Goal: Find specific page/section: Find specific page/section

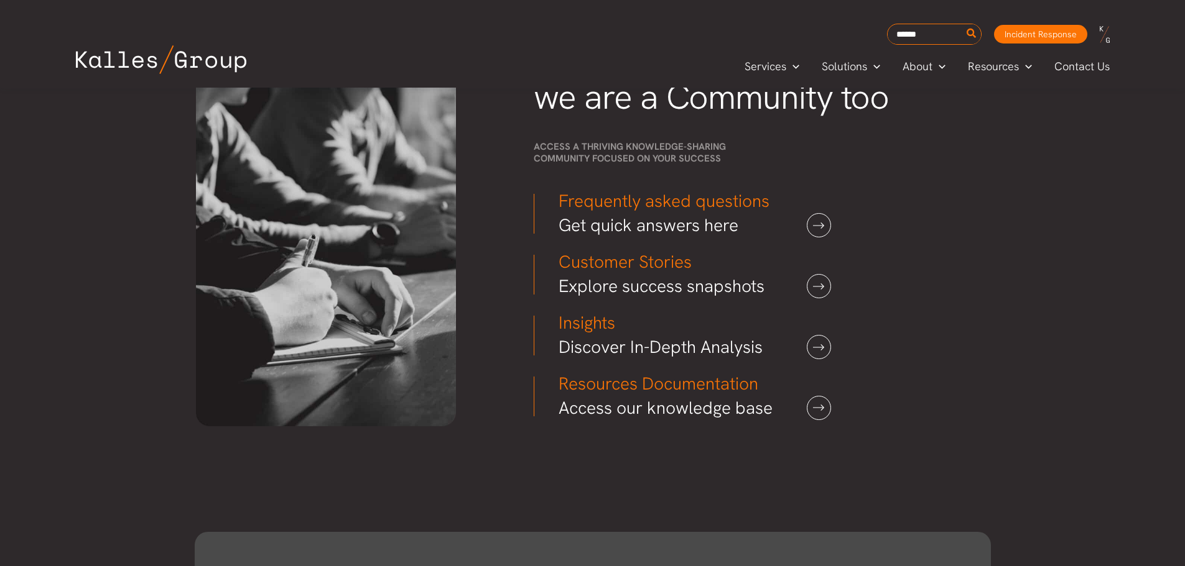
scroll to position [3812, 0]
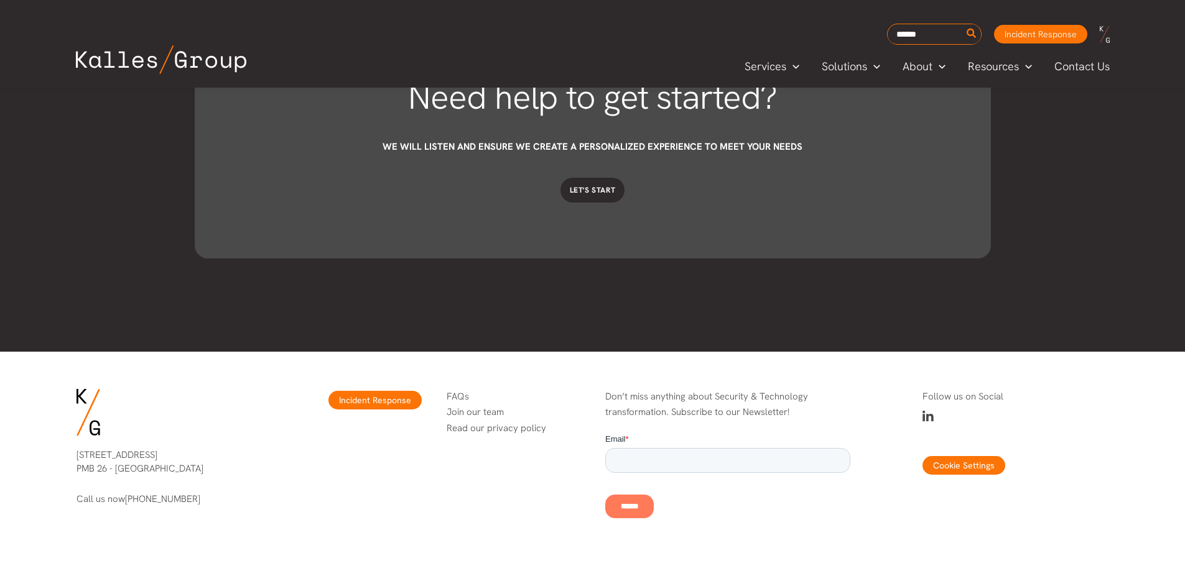
click at [881, 349] on div "Need help to get started? We will listen and ensure we create a personalized ex…" at bounding box center [593, 141] width 796 height 422
click at [930, 418] on icon at bounding box center [927, 417] width 11 height 12
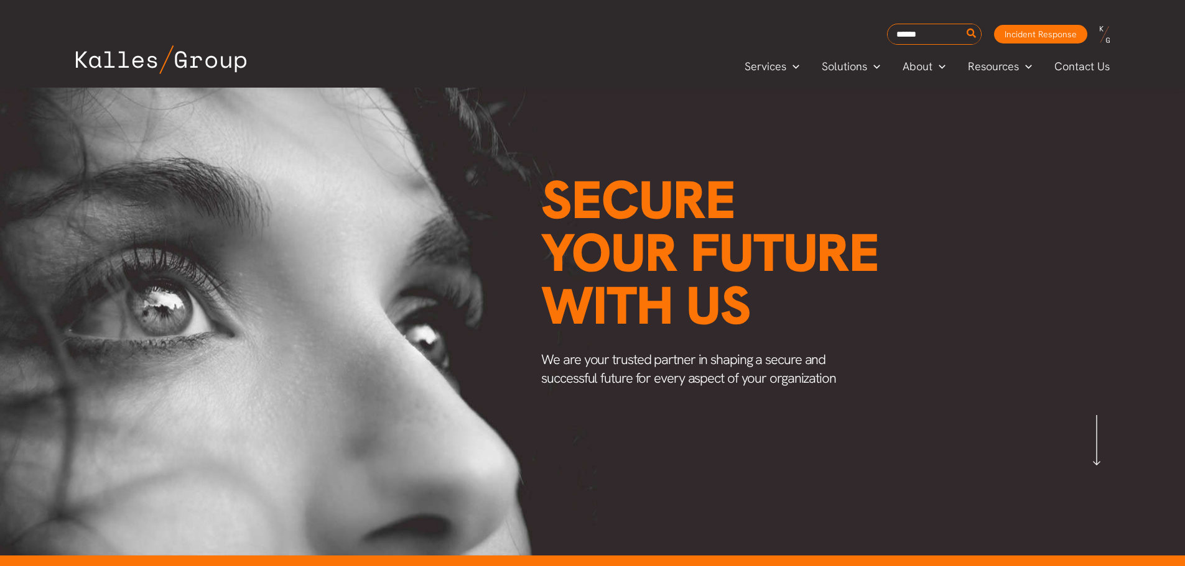
scroll to position [0, 0]
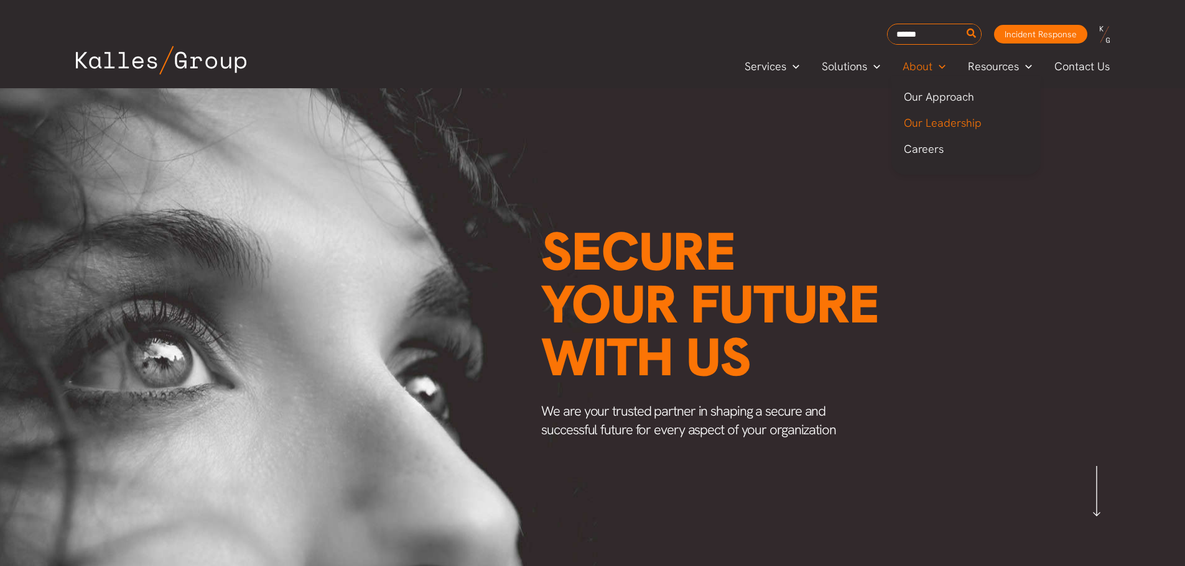
click at [940, 118] on span "Our Leadership" at bounding box center [943, 123] width 78 height 14
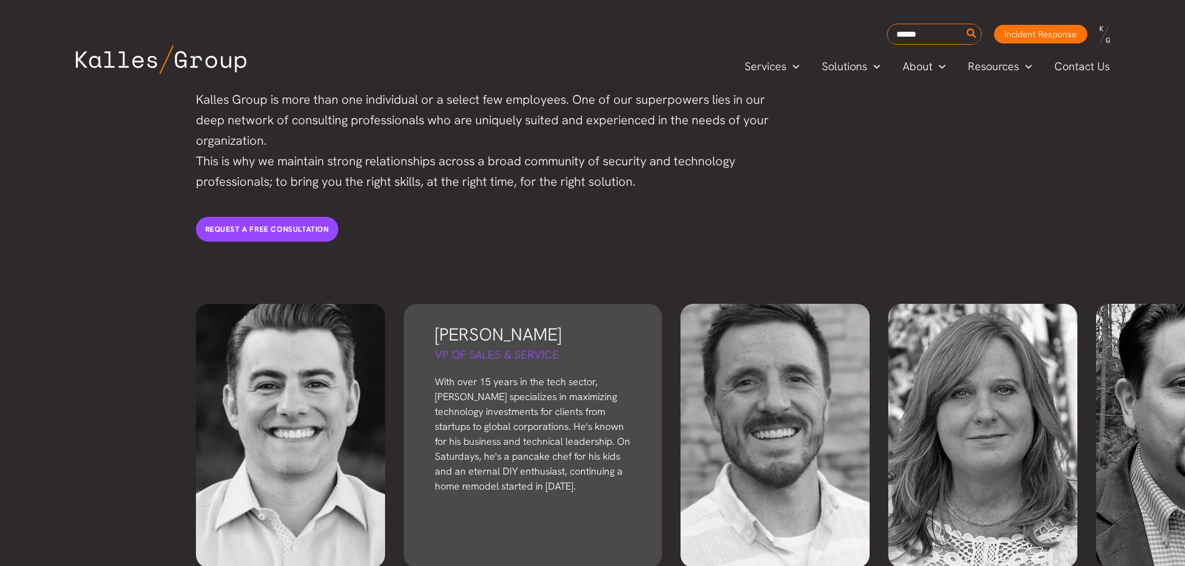
scroll to position [2674, 0]
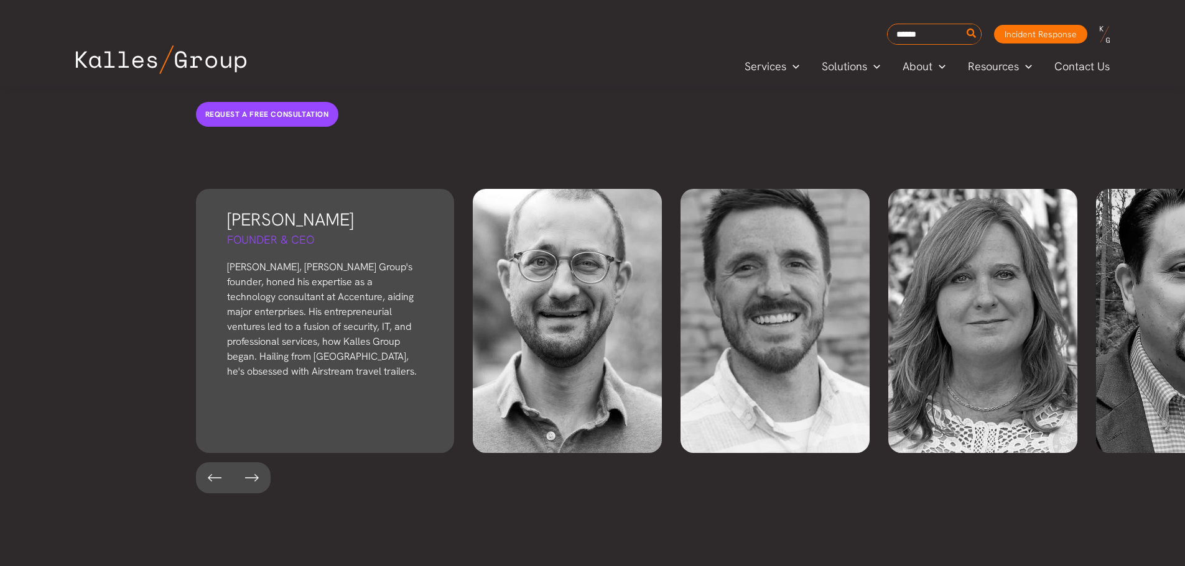
click at [336, 342] on div "[PERSON_NAME] Founder & CEO [PERSON_NAME], [PERSON_NAME] Group's founder, honed…" at bounding box center [325, 321] width 258 height 264
drag, startPoint x: 215, startPoint y: 193, endPoint x: 275, endPoint y: 190, distance: 60.4
click at [272, 190] on div "[PERSON_NAME] Founder & CEO [PERSON_NAME], [PERSON_NAME] Group's founder, honed…" at bounding box center [325, 321] width 258 height 264
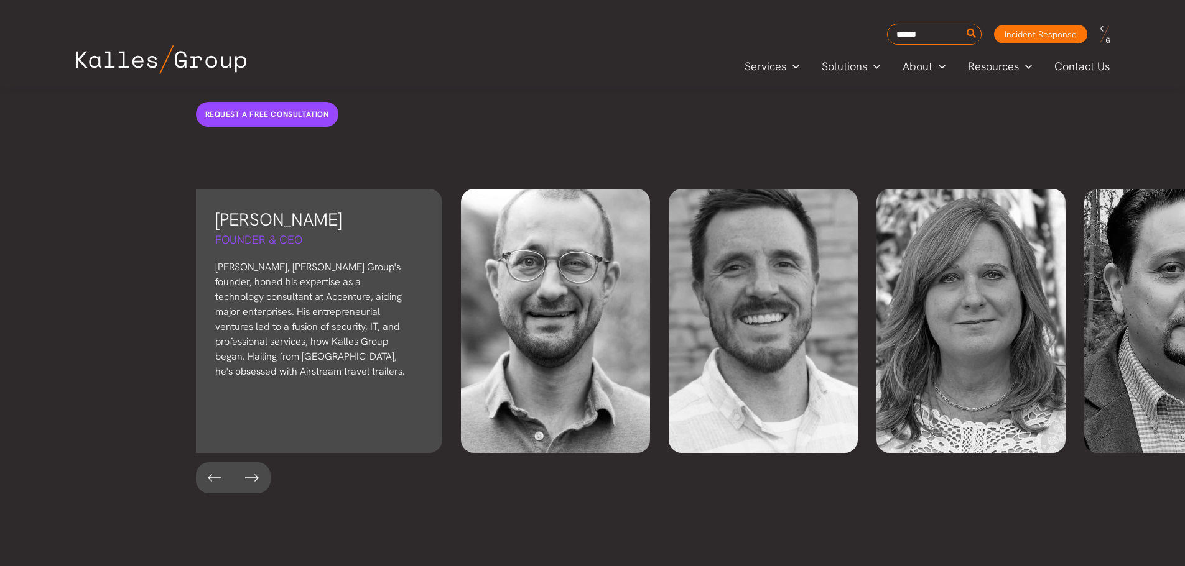
scroll to position [0, 0]
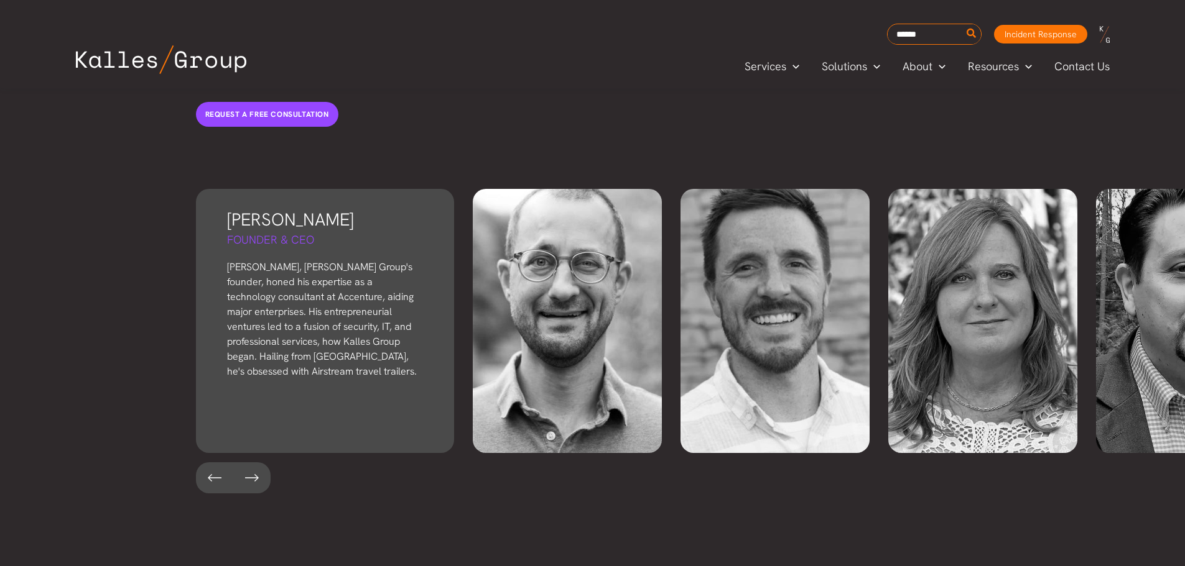
drag, startPoint x: 335, startPoint y: 184, endPoint x: 375, endPoint y: 202, distance: 44.3
click at [375, 202] on div "Derek Kalles Founder & CEO Derek, Kalles Group's founder, honed his expertise a…" at bounding box center [325, 321] width 258 height 264
click at [382, 212] on div "Derek Kalles Founder & CEO Derek, Kalles Group's founder, honed his expertise a…" at bounding box center [325, 321] width 258 height 264
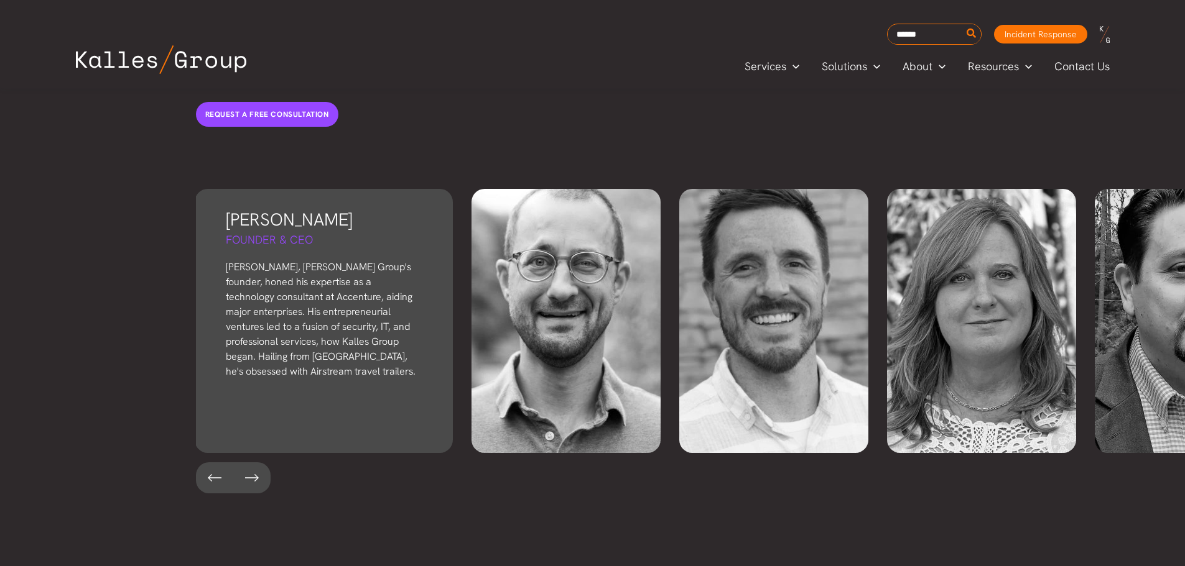
click at [270, 232] on h5 "Founder & CEO" at bounding box center [324, 240] width 196 height 16
click at [252, 232] on h5 "Founder & CEO" at bounding box center [324, 240] width 196 height 16
